Goal: Communication & Community: Answer question/provide support

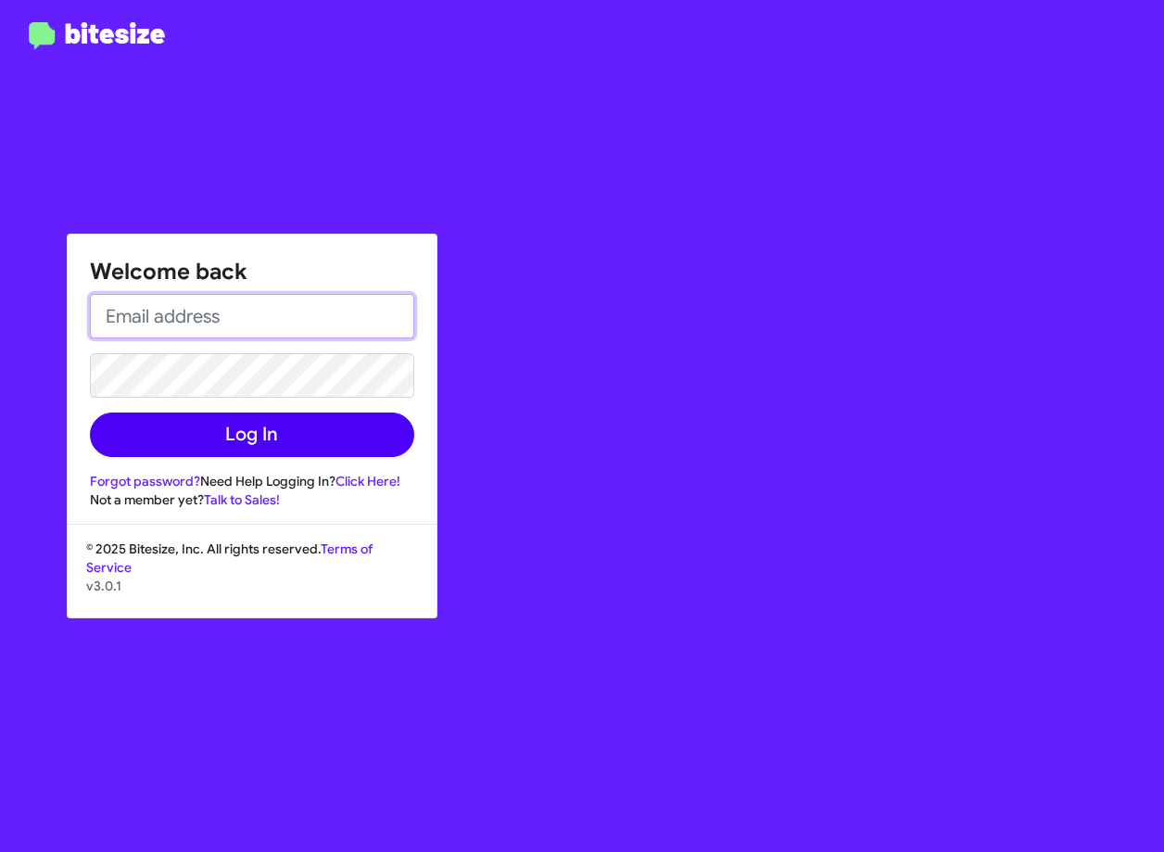
type input "[EMAIL_ADDRESS][DOMAIN_NAME]"
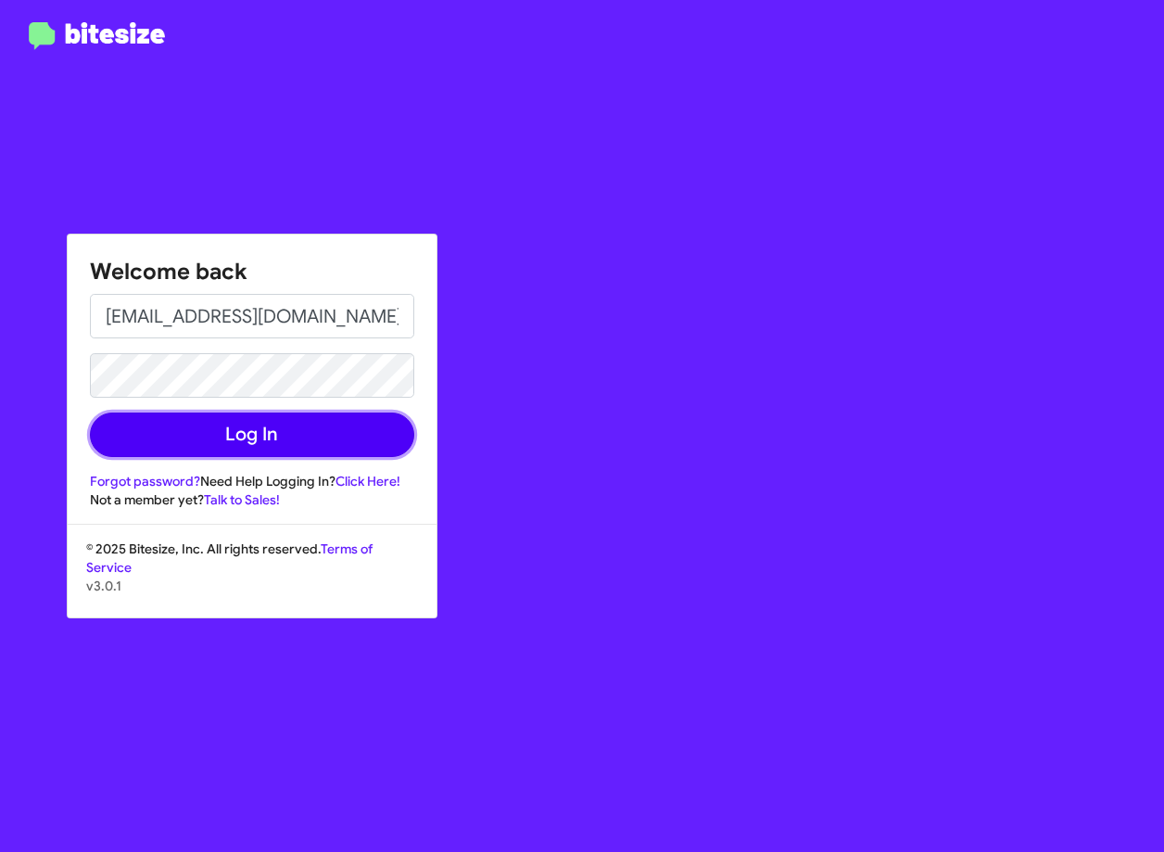
click at [342, 434] on button "Log In" at bounding box center [252, 434] width 324 height 44
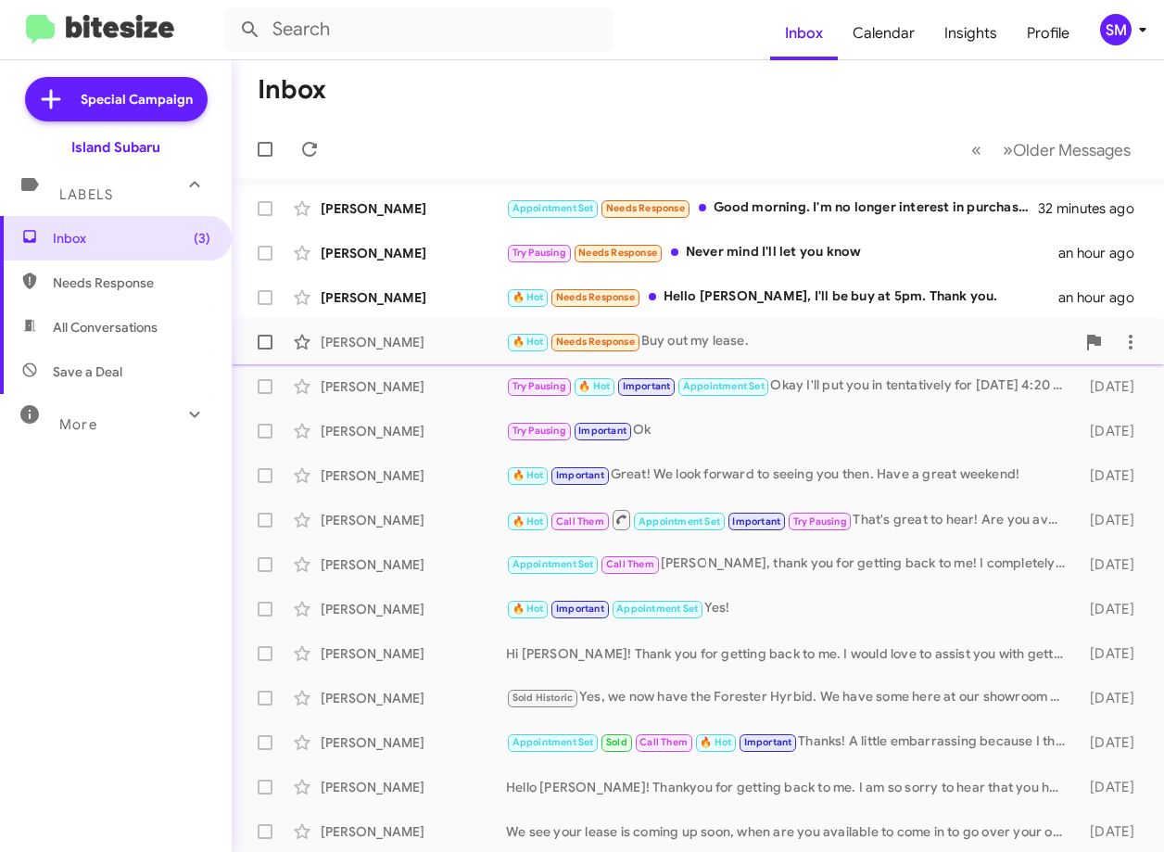
click at [425, 348] on div "[PERSON_NAME]" at bounding box center [413, 342] width 185 height 19
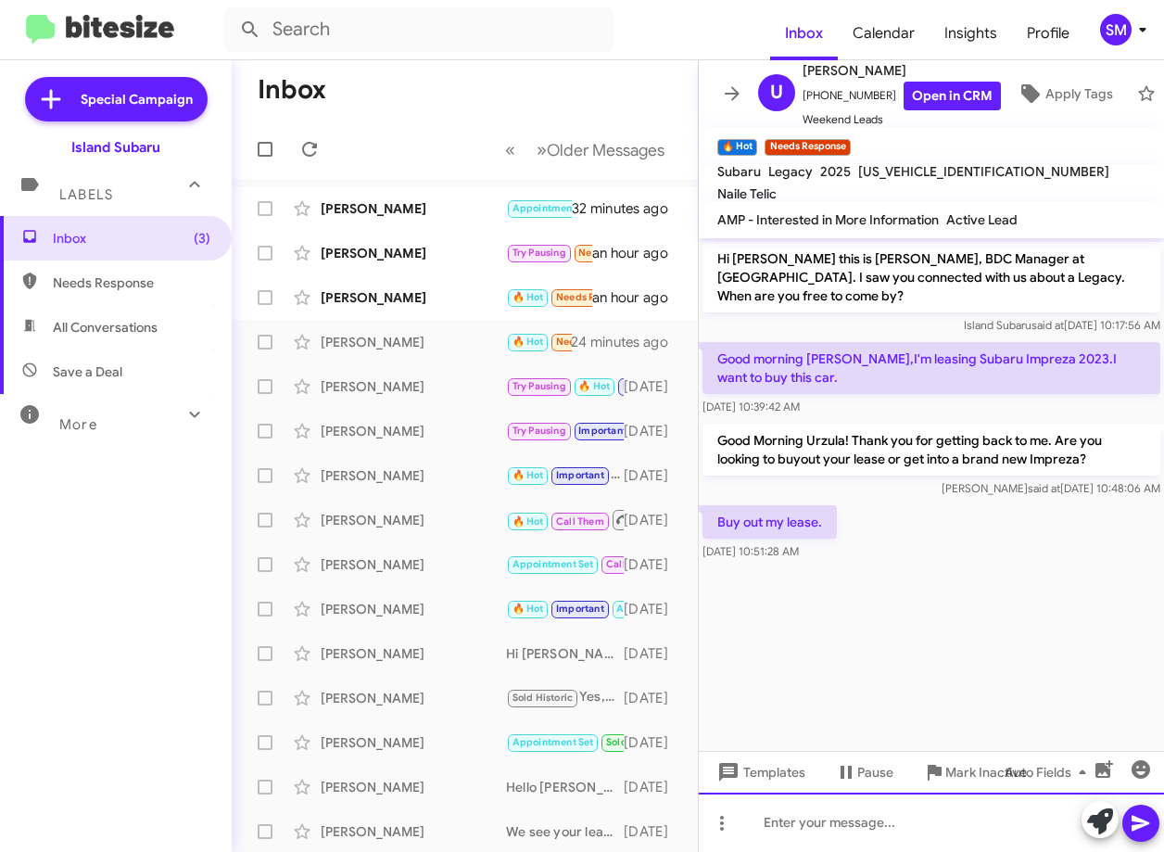
drag, startPoint x: 835, startPoint y: 814, endPoint x: 776, endPoint y: 832, distance: 61.9
paste div
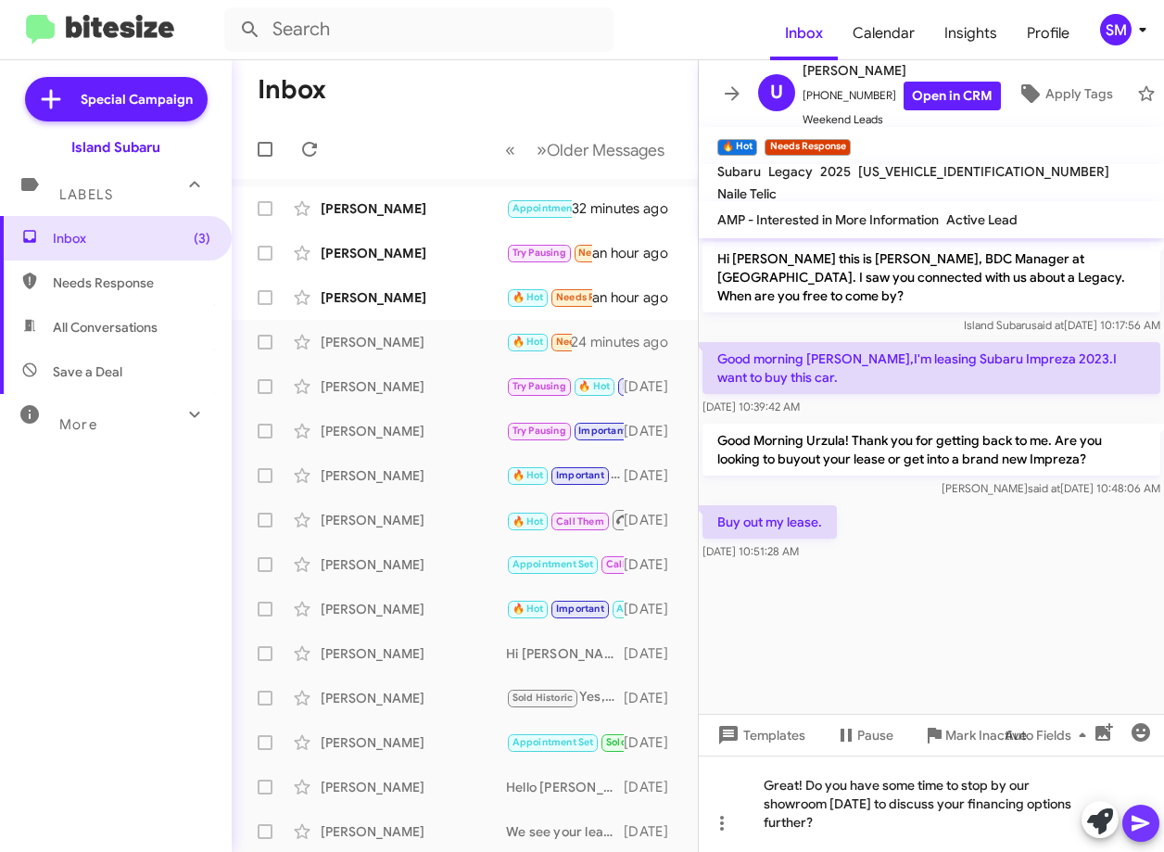
click at [1140, 819] on icon at bounding box center [1140, 823] width 18 height 16
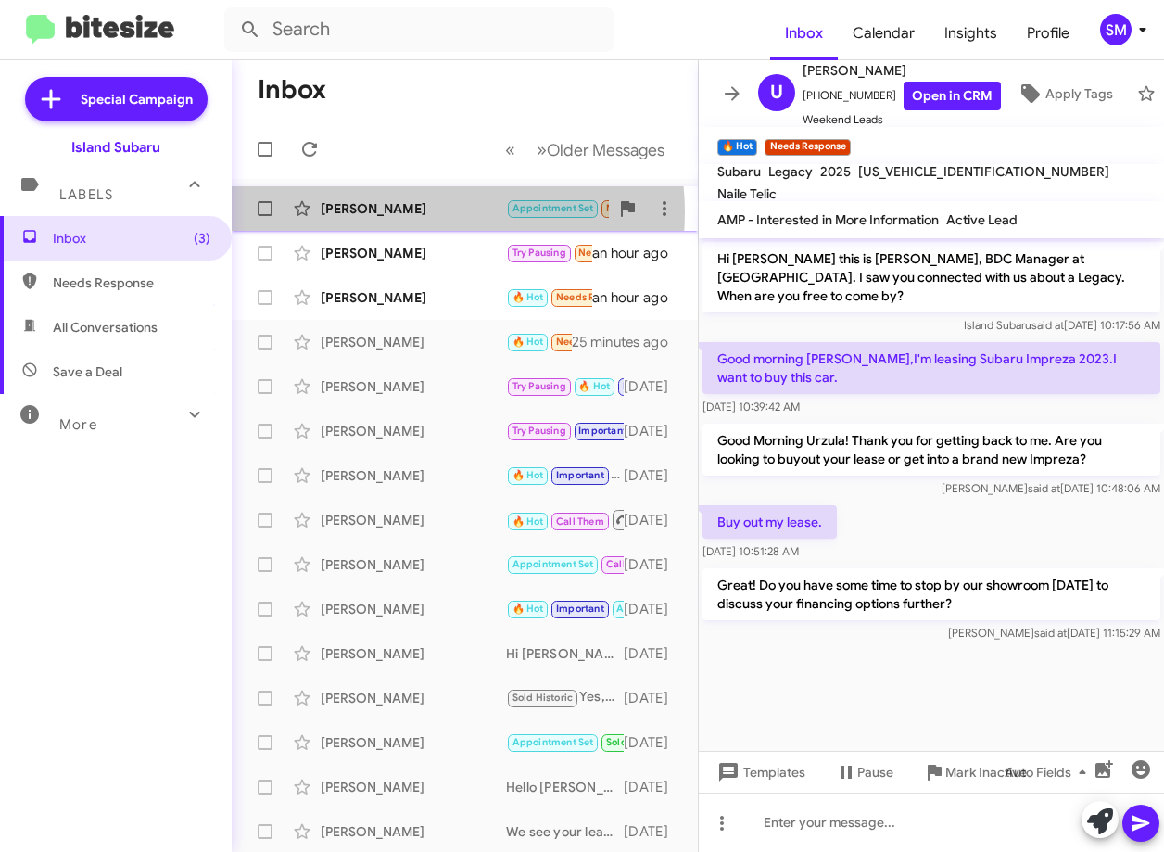
click at [421, 211] on div "[PERSON_NAME]" at bounding box center [413, 208] width 185 height 19
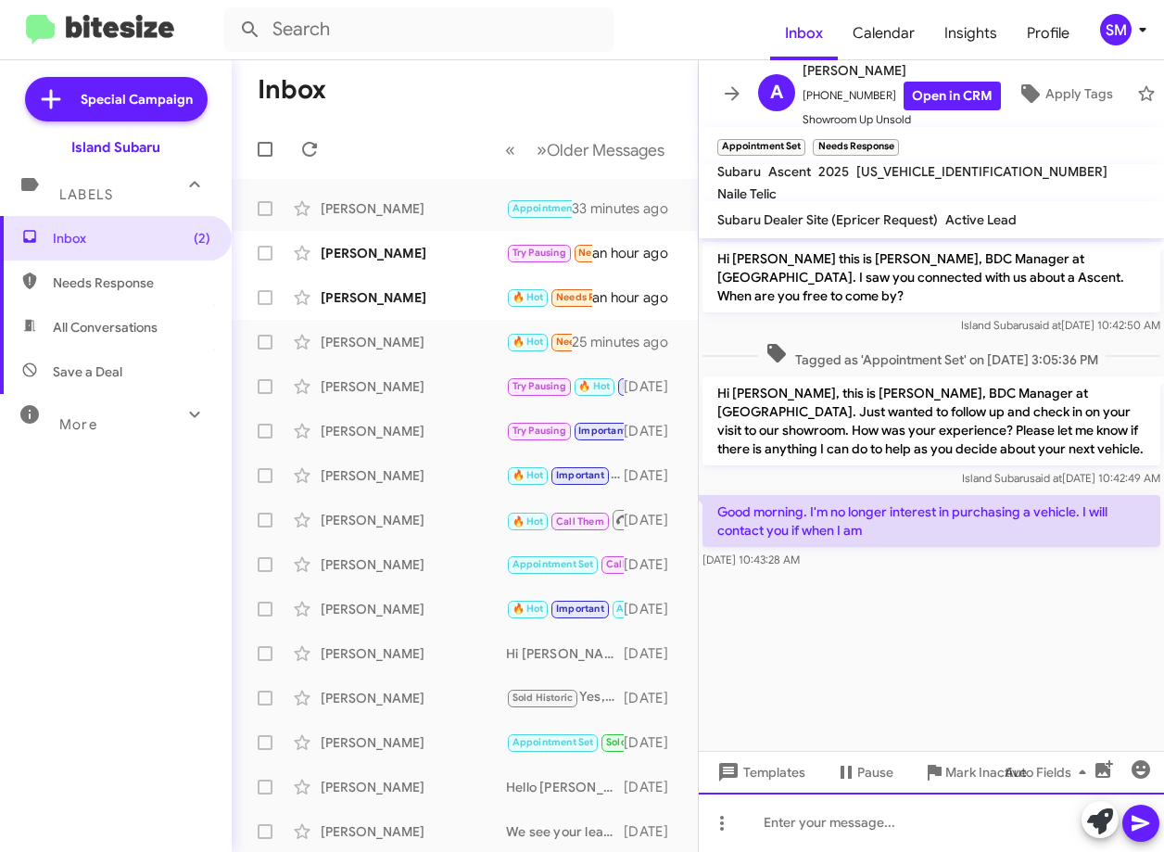
click at [884, 828] on div at bounding box center [931, 821] width 465 height 59
click at [799, 797] on div at bounding box center [931, 821] width 465 height 59
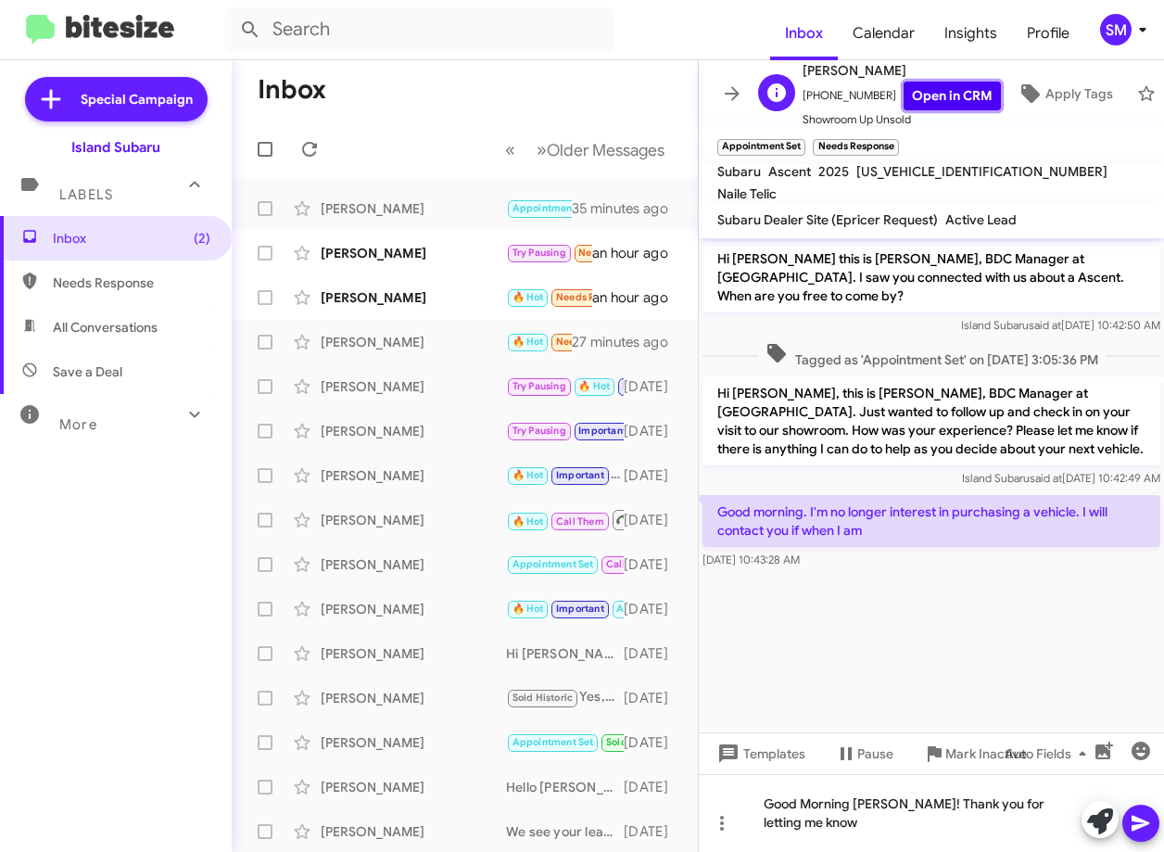
click at [946, 99] on link "Open in CRM" at bounding box center [951, 96] width 97 height 29
